Goal: Task Accomplishment & Management: Manage account settings

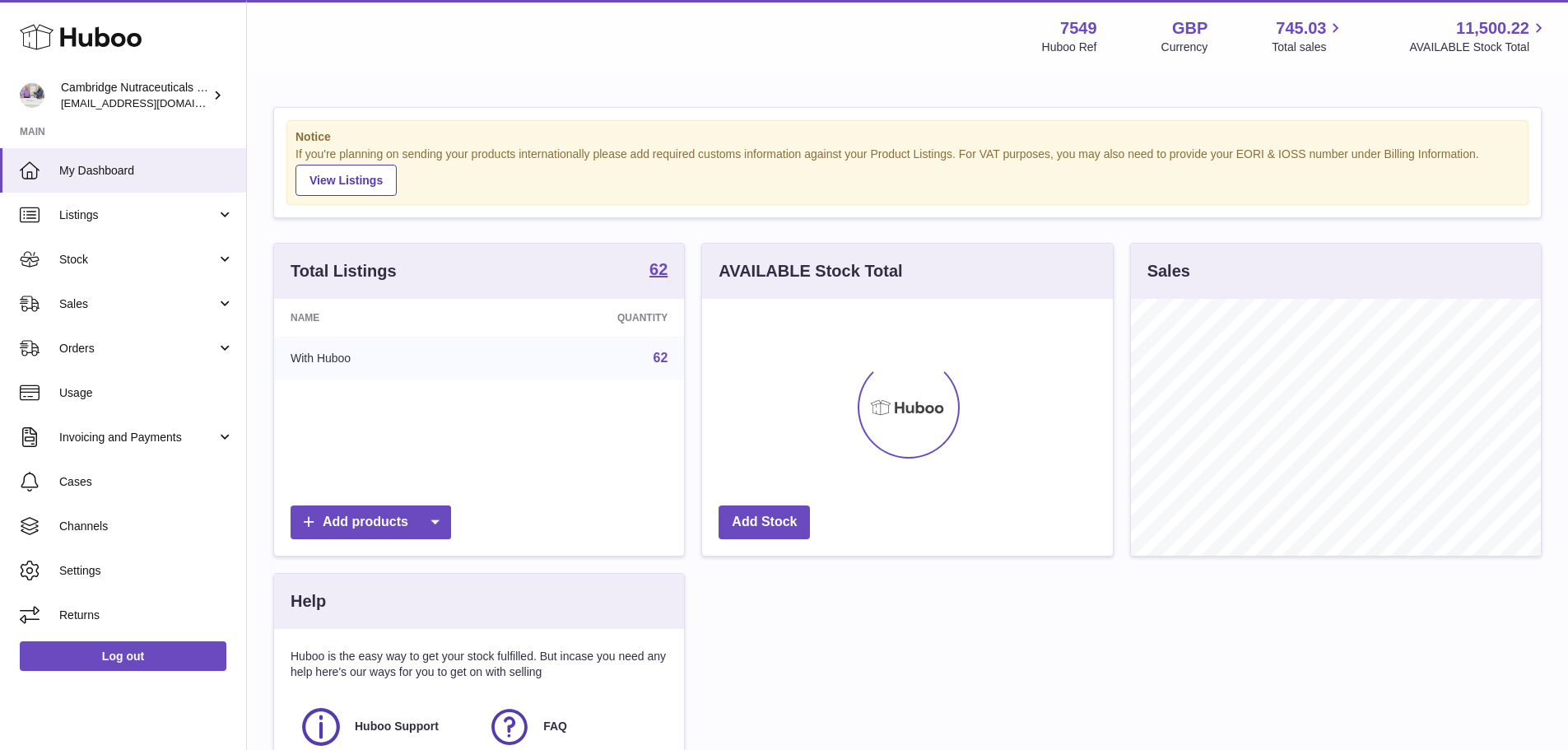
scroll to position [257, 411]
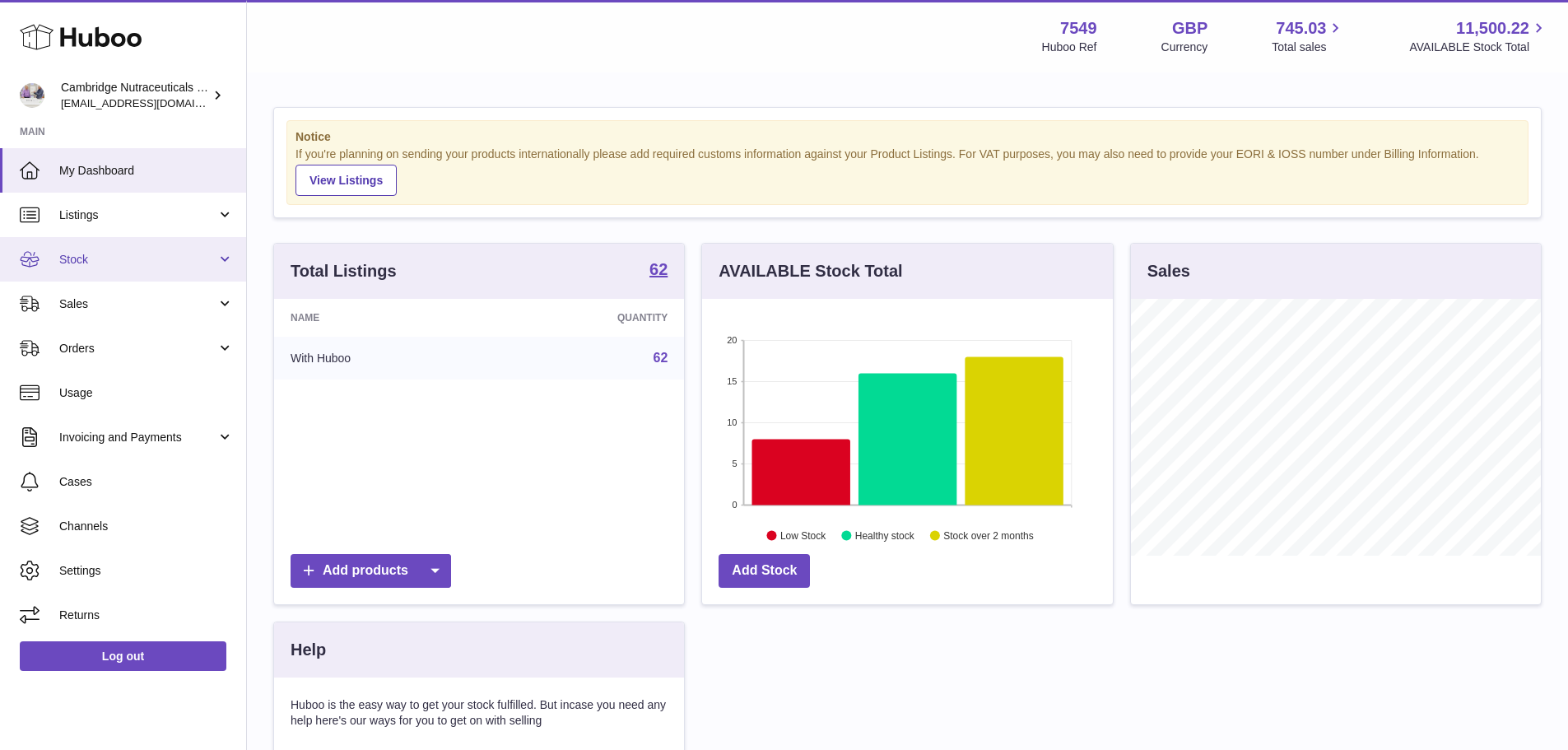
click at [104, 267] on span "Stock" at bounding box center [138, 260] width 157 height 15
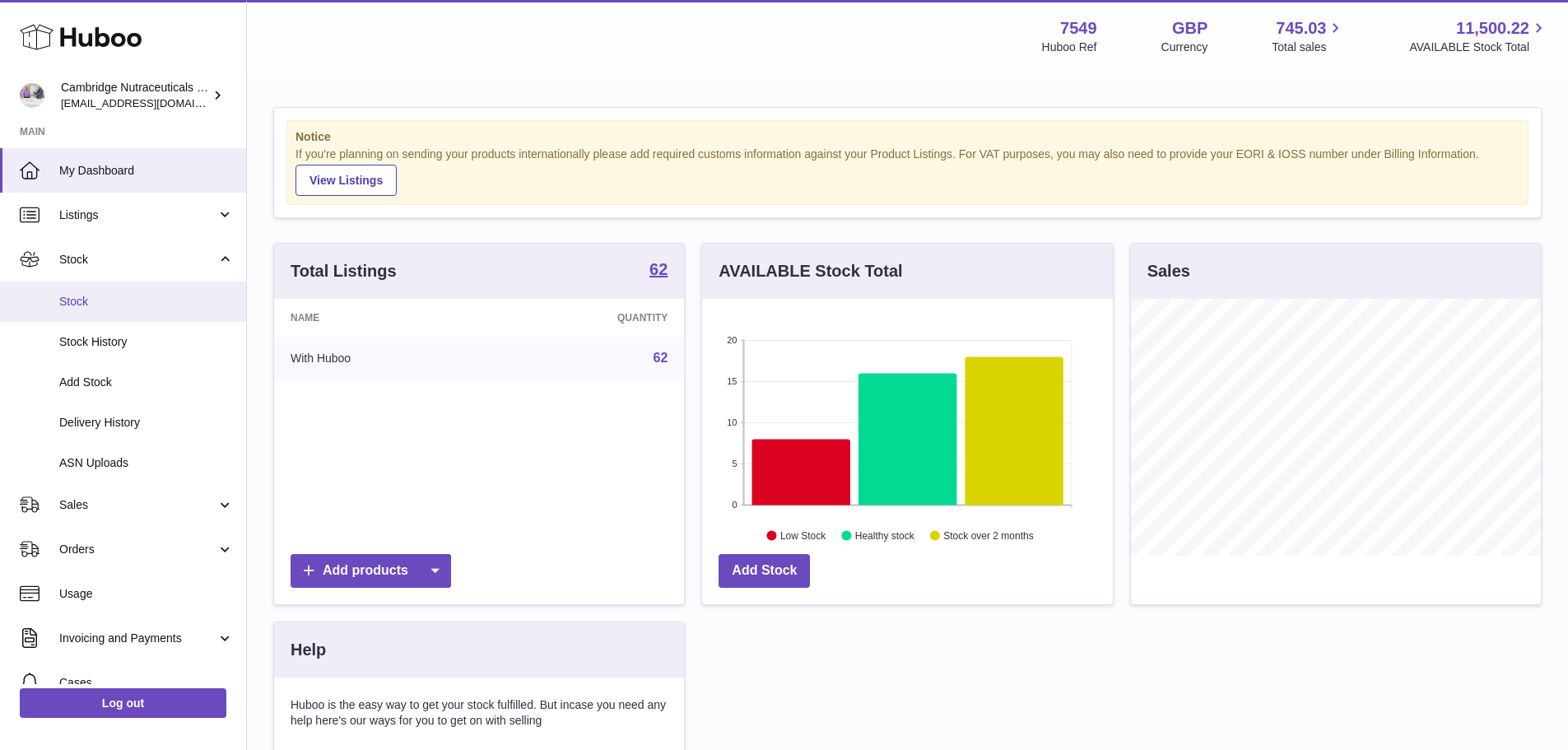
click at [97, 301] on span "Stock" at bounding box center [146, 302] width 175 height 15
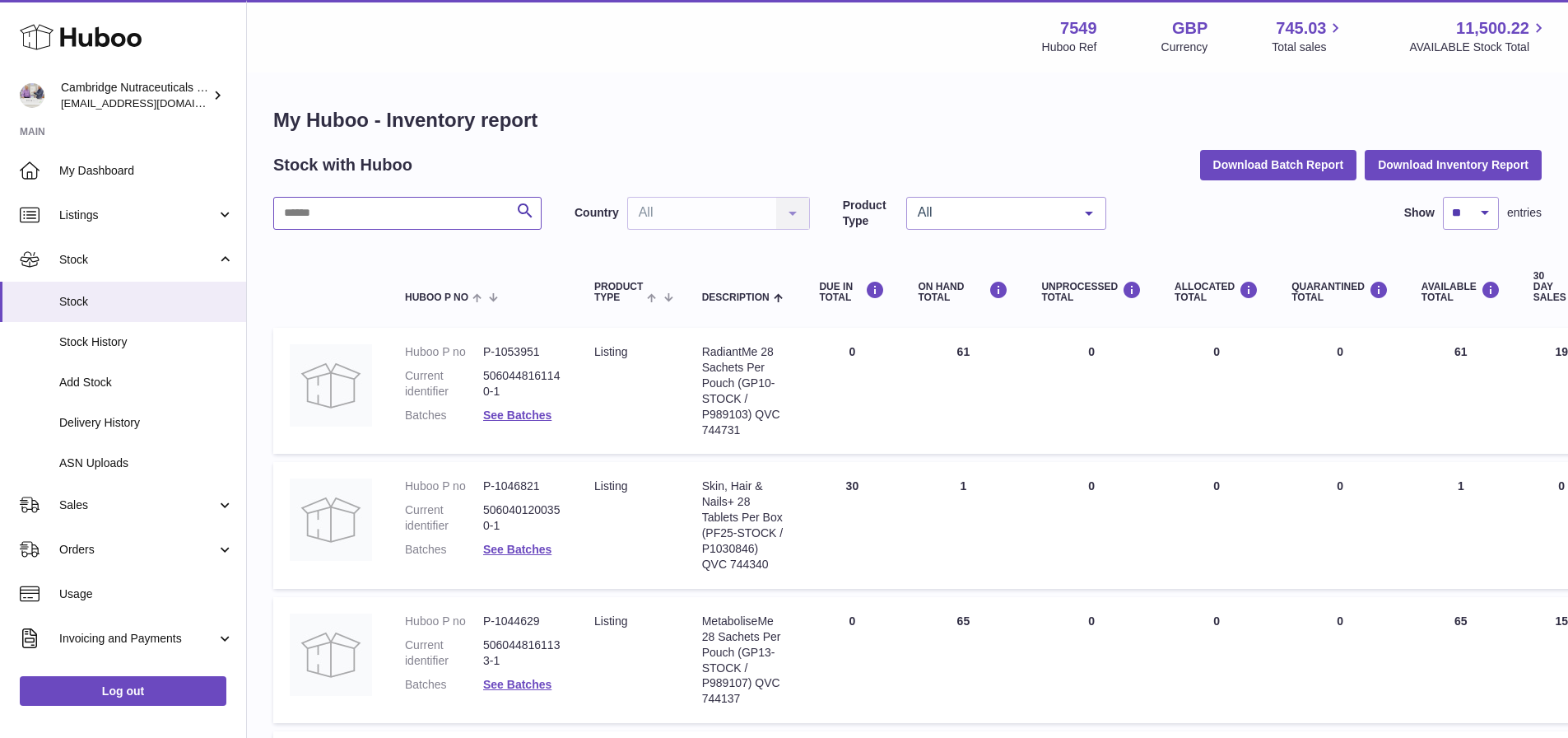
click at [418, 209] on input "text" at bounding box center [408, 213] width 268 height 33
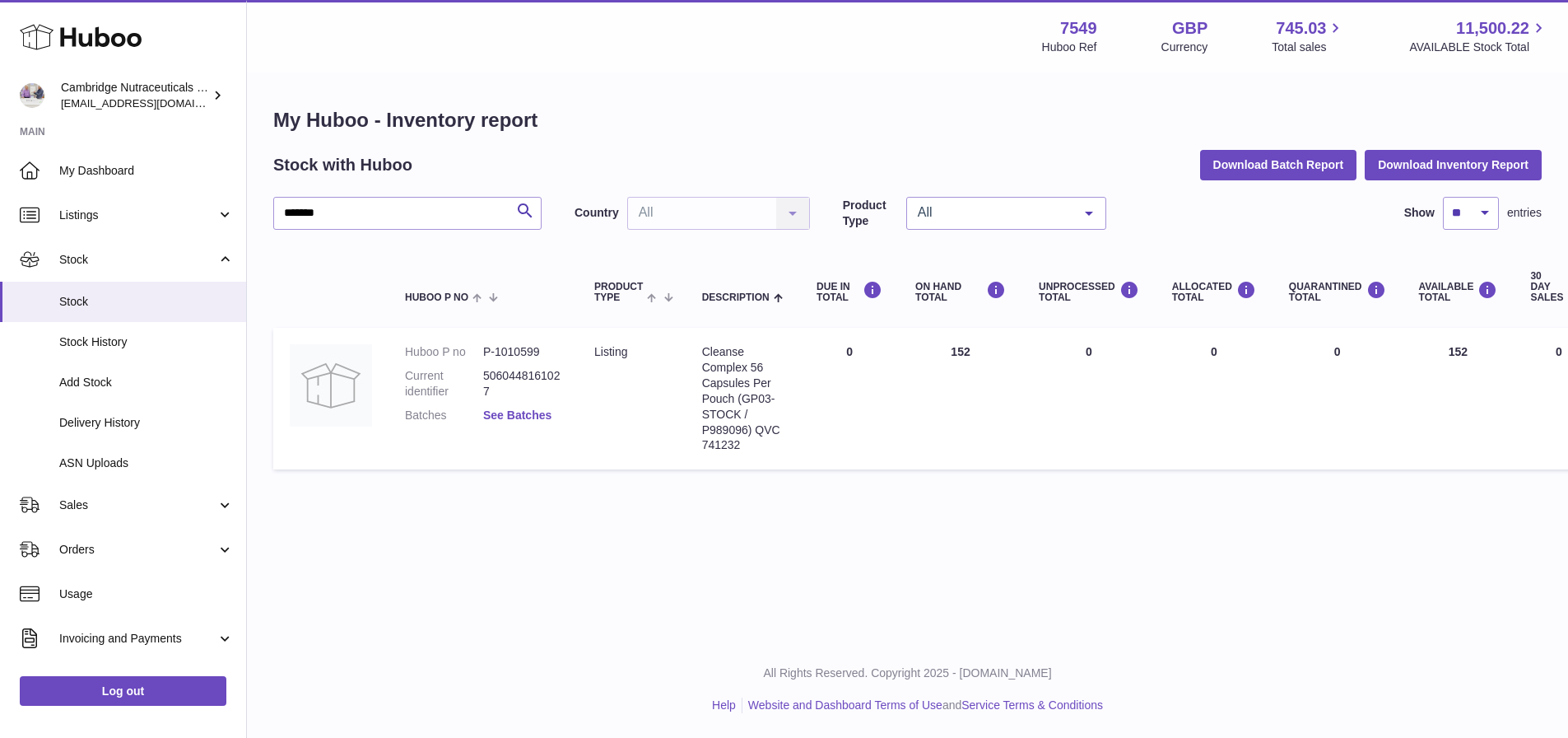
click at [498, 415] on link "See Batches" at bounding box center [517, 415] width 68 height 13
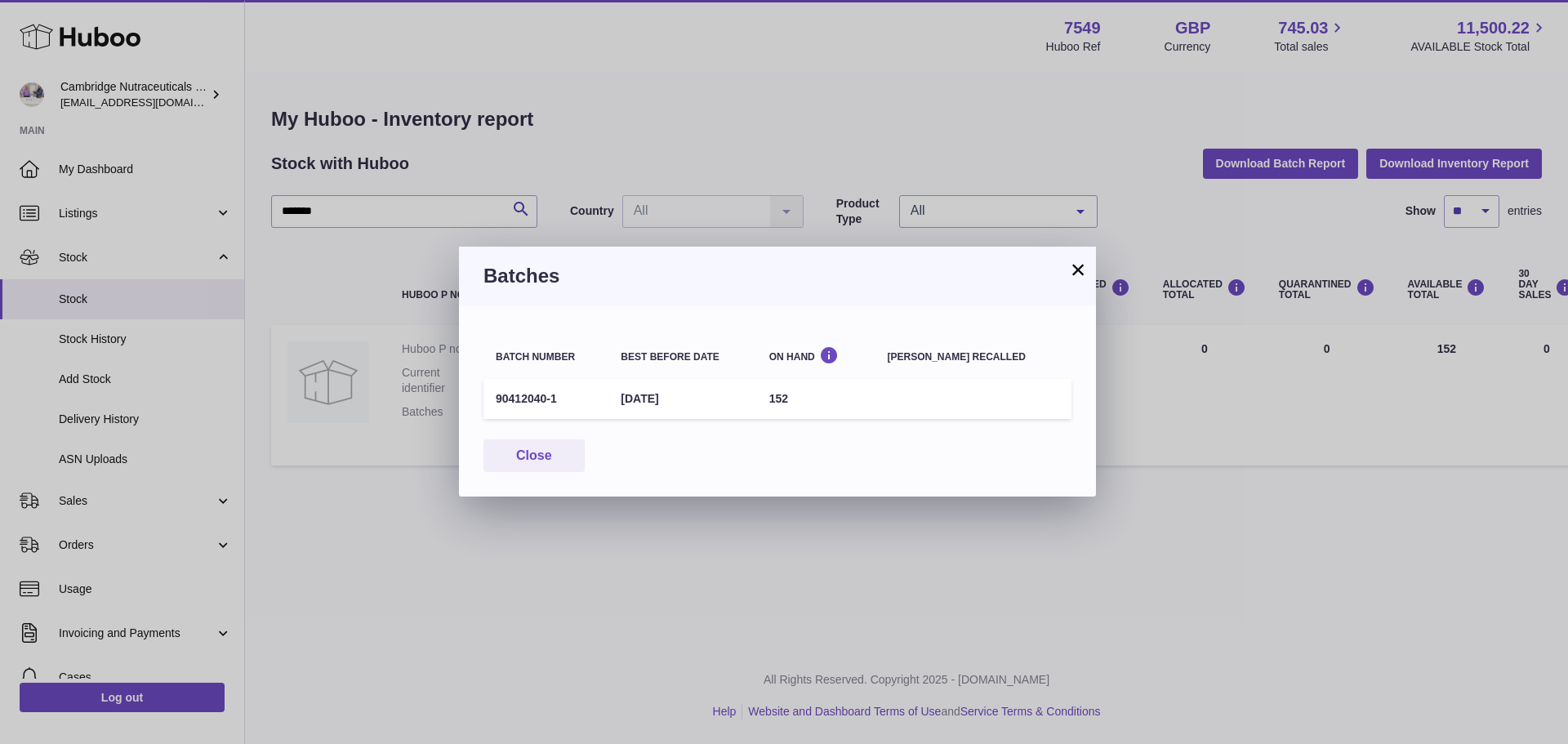
click at [1079, 266] on button "×" at bounding box center [1077, 269] width 20 height 20
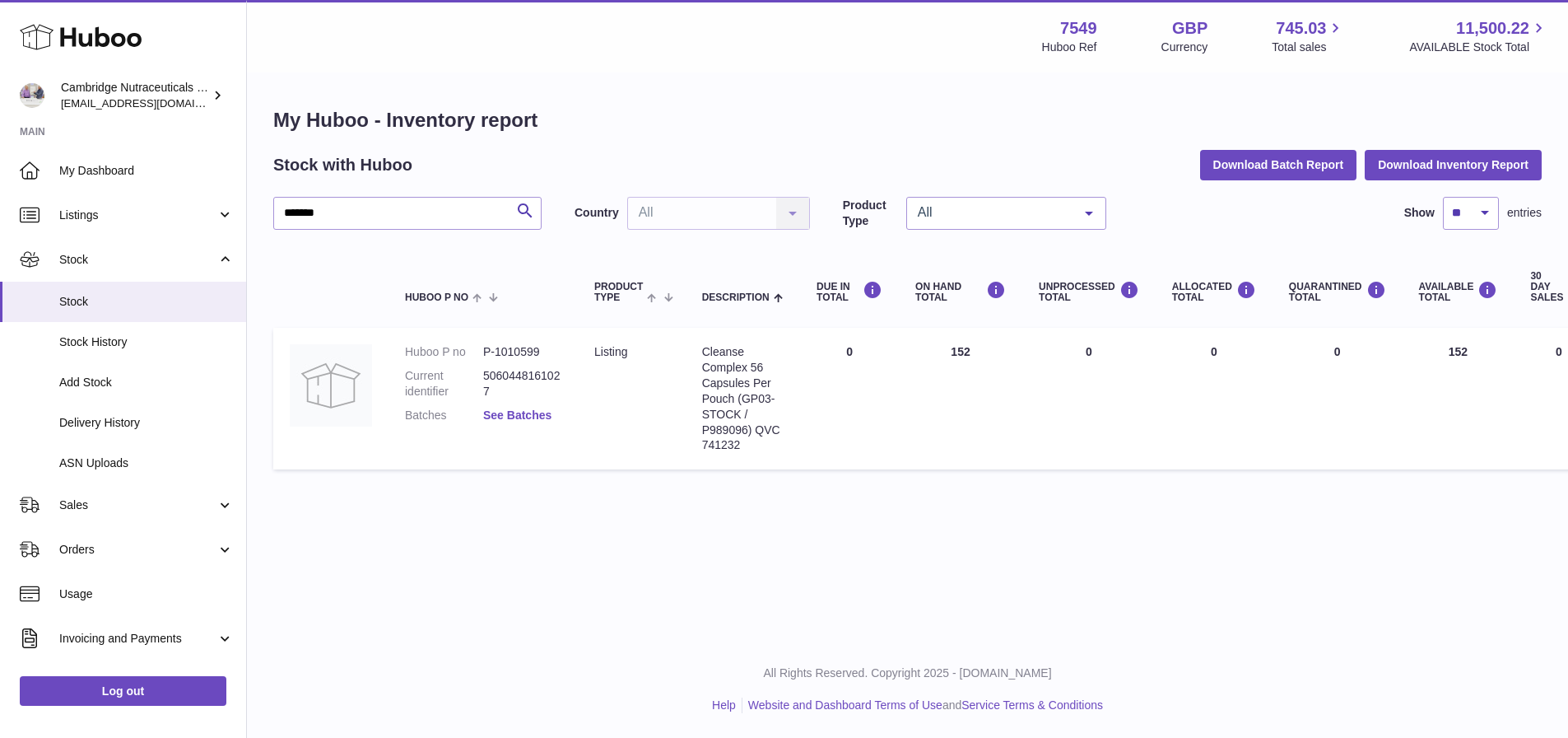
click at [508, 415] on link "See Batches" at bounding box center [517, 415] width 68 height 13
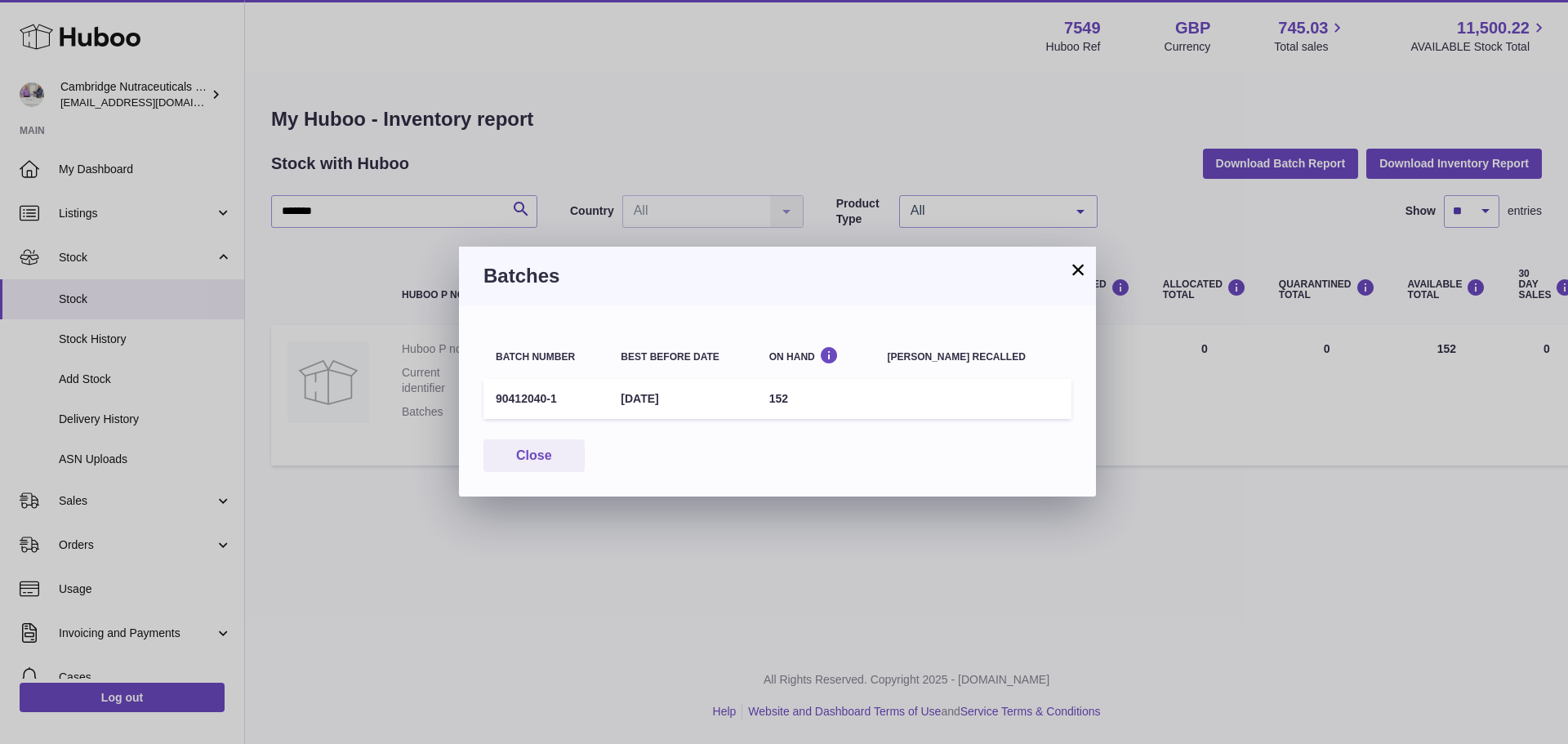
click at [1079, 267] on button "×" at bounding box center [1077, 269] width 20 height 20
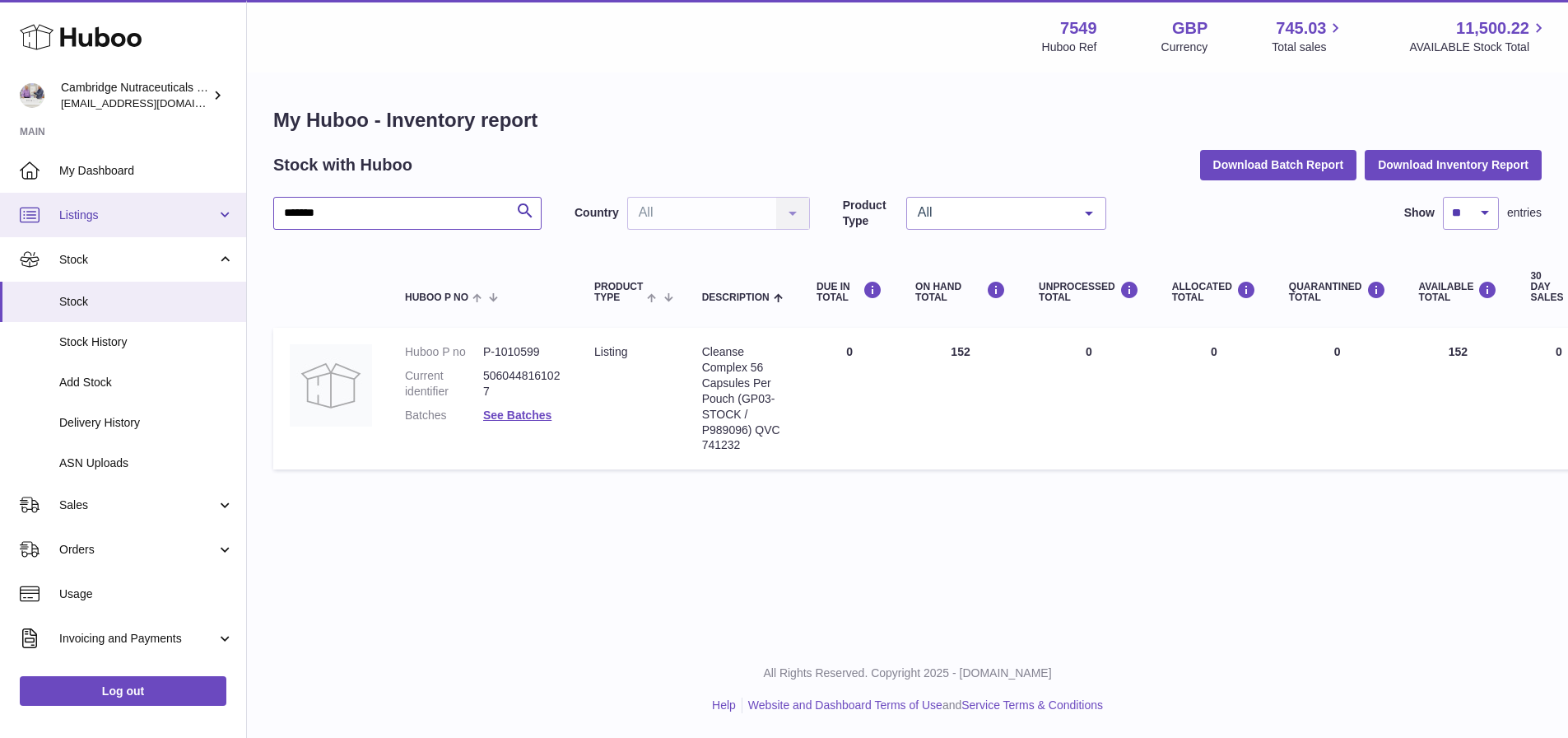
drag, startPoint x: 394, startPoint y: 220, endPoint x: 233, endPoint y: 193, distance: 163.2
click at [125, 225] on div "Huboo Cambridge Nutraceuticals Ltd qvc@camnutra.com Main My Dashboard Listings …" at bounding box center [784, 369] width 1568 height 738
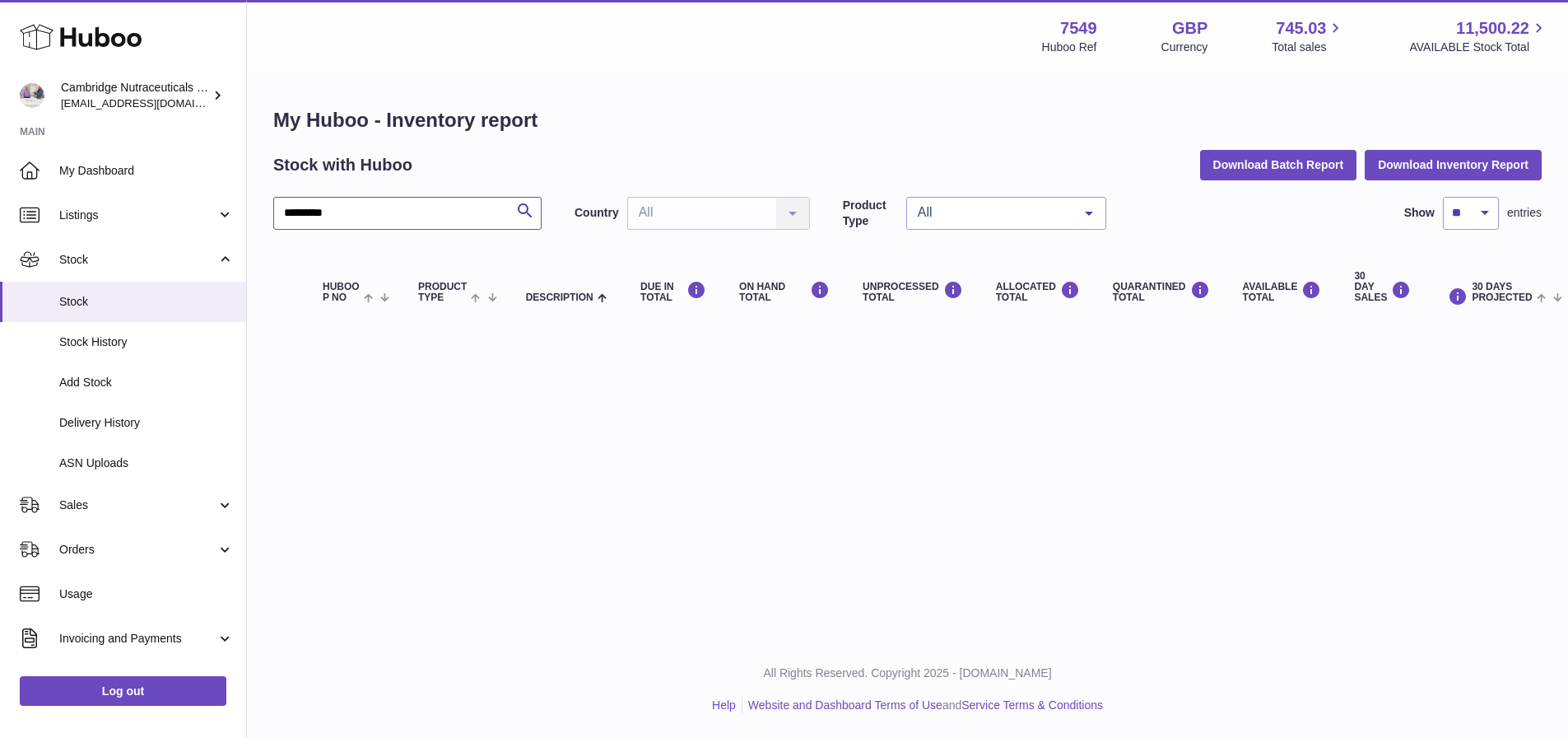
drag, startPoint x: 367, startPoint y: 218, endPoint x: 303, endPoint y: 228, distance: 64.8
click at [303, 228] on input "*********" at bounding box center [408, 213] width 268 height 33
click at [336, 212] on input "****" at bounding box center [408, 213] width 268 height 33
drag, startPoint x: 344, startPoint y: 222, endPoint x: 382, endPoint y: 217, distance: 38.3
click at [158, 222] on div "Huboo Cambridge Nutraceuticals Ltd qvc@camnutra.com Main My Dashboard Listings …" at bounding box center [784, 369] width 1568 height 738
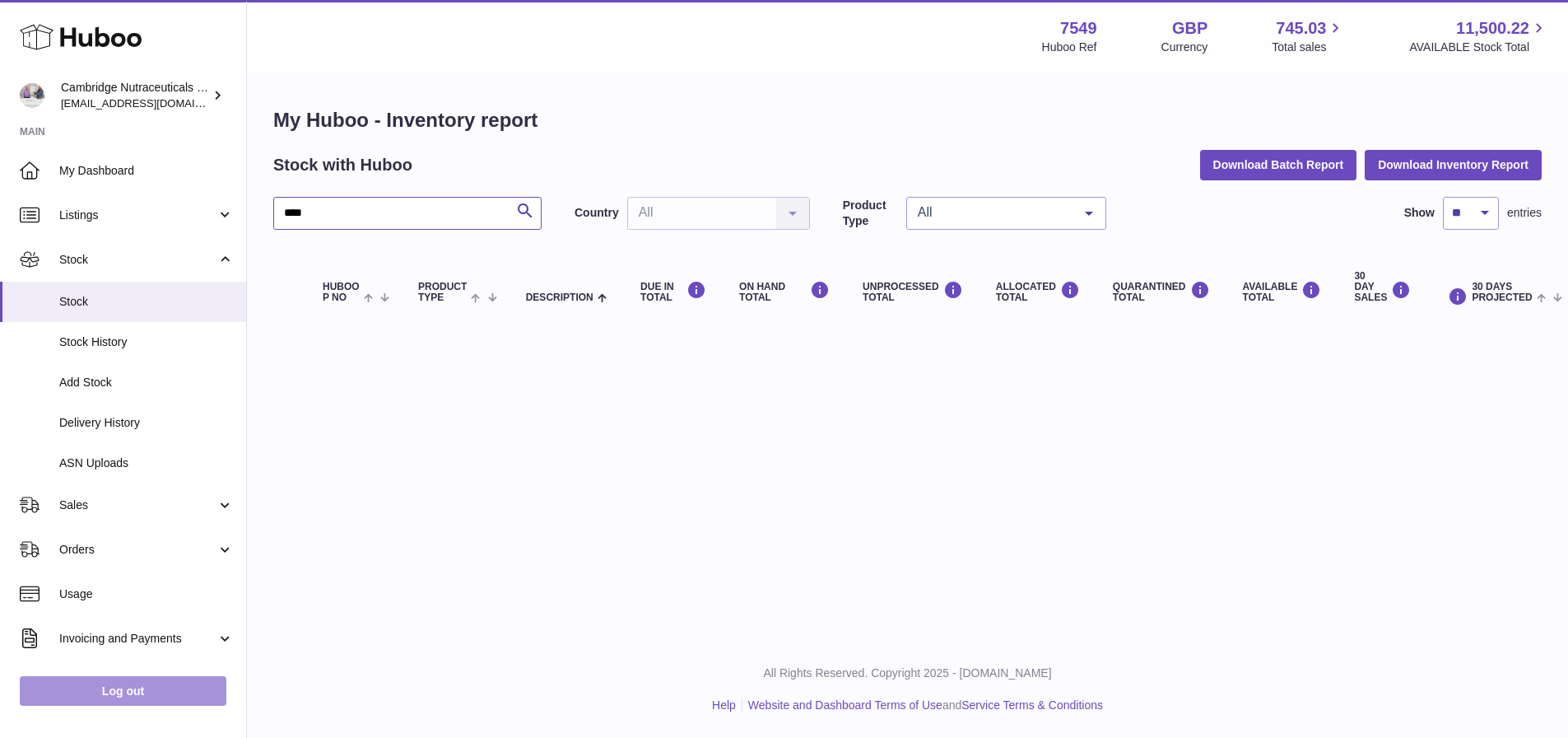
type input "****"
click at [169, 694] on link "Log out" at bounding box center [123, 691] width 206 height 29
